Goal: Book appointment/travel/reservation

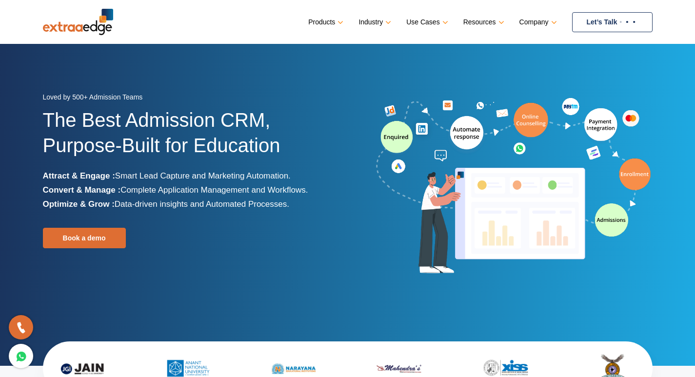
click at [623, 20] on link "Let’s Talk" at bounding box center [612, 22] width 80 height 20
click at [627, 20] on img at bounding box center [627, 22] width 20 height 4
